Goal: Check status: Check status

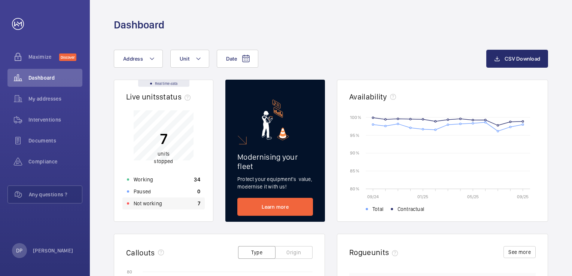
click at [162, 203] on div "Not working 7" at bounding box center [163, 203] width 82 height 12
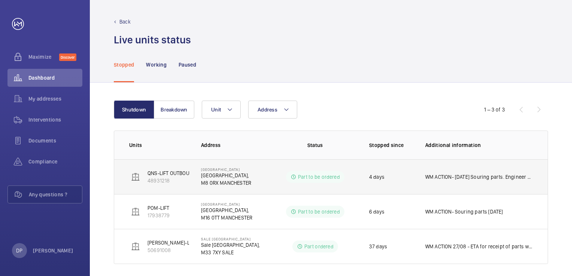
scroll to position [5, 0]
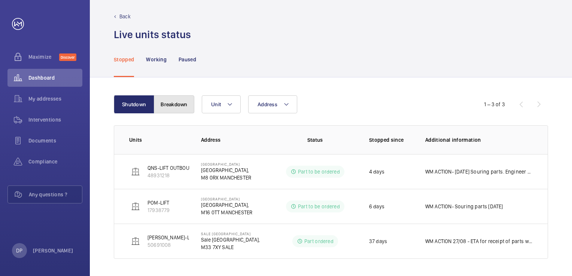
click at [175, 104] on button "Breakdown" at bounding box center [174, 104] width 40 height 18
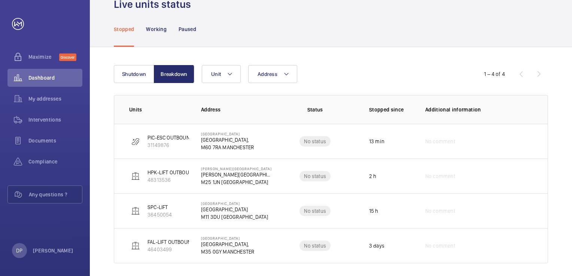
scroll to position [40, 0]
